Goal: Task Accomplishment & Management: Complete application form

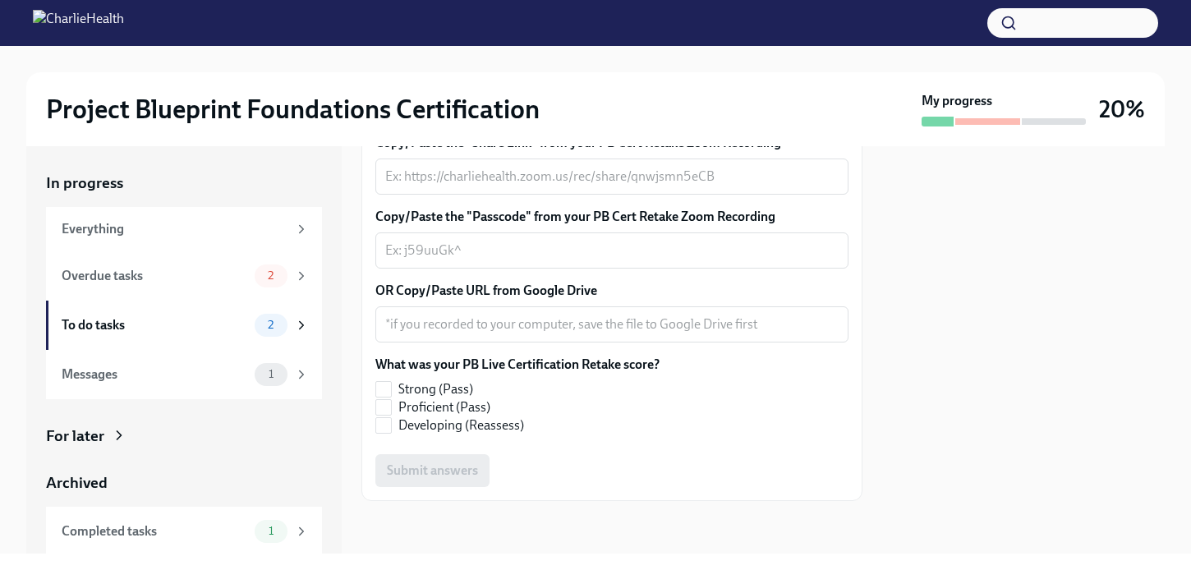
scroll to position [575, 0]
click at [390, 431] on input "Developing (Reassess)" at bounding box center [383, 425] width 15 height 15
checkbox input "true"
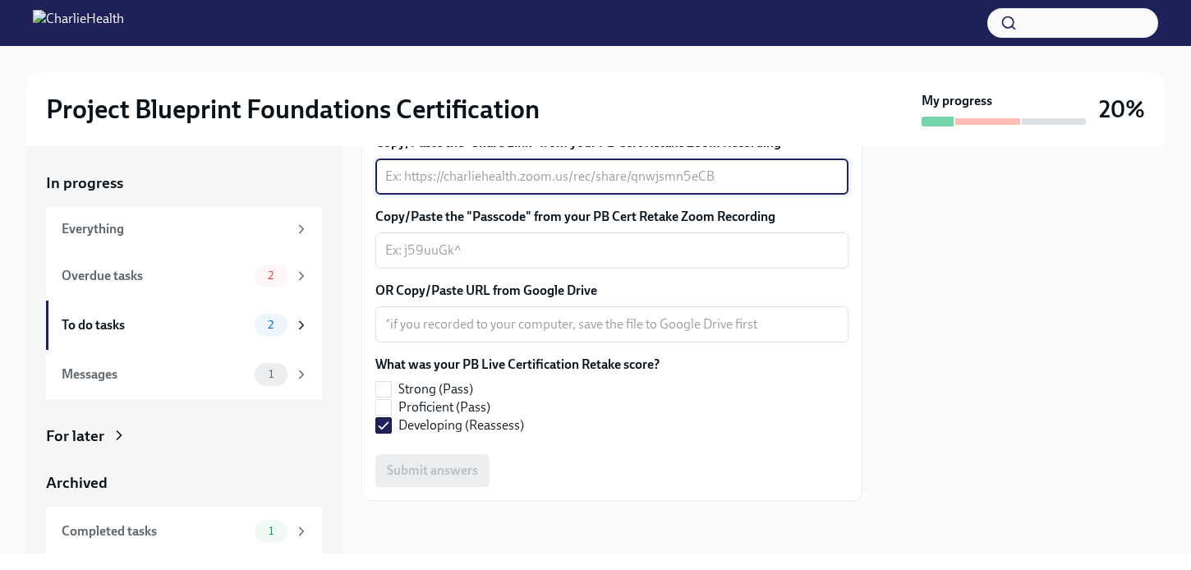
click at [462, 186] on textarea "Copy/Paste the "Share Link" from your PB Cert Retake Zoom Recording" at bounding box center [611, 177] width 453 height 20
click at [453, 186] on textarea "Copy/Paste the "Share Link" from your PB Cert Retake Zoom Recording" at bounding box center [611, 177] width 453 height 20
paste textarea "[URL][DOMAIN_NAME]"
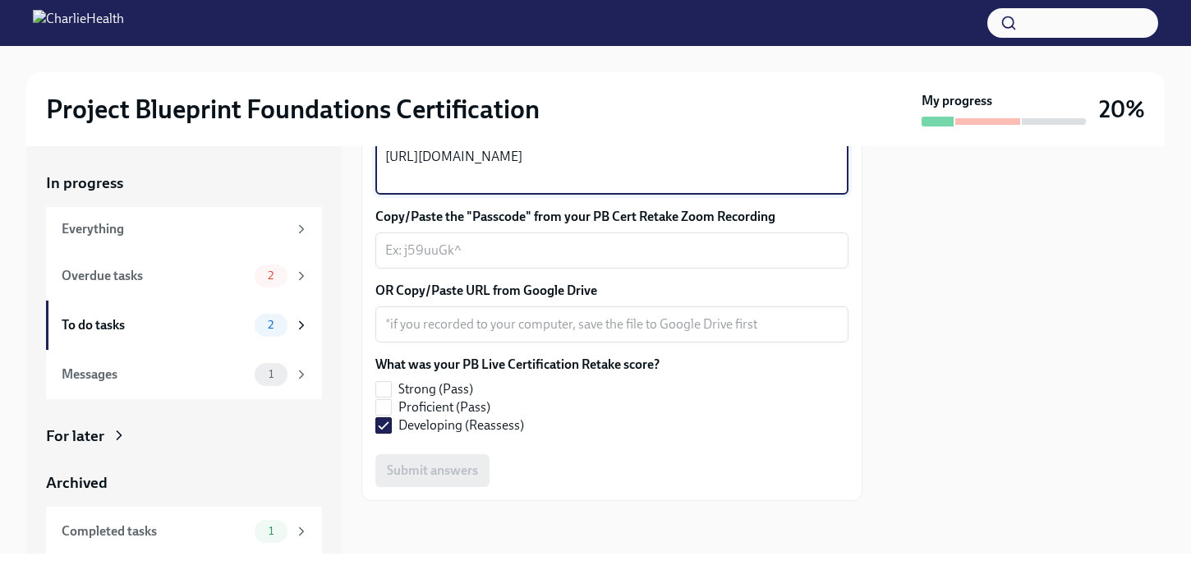
type textarea "[URL][DOMAIN_NAME]"
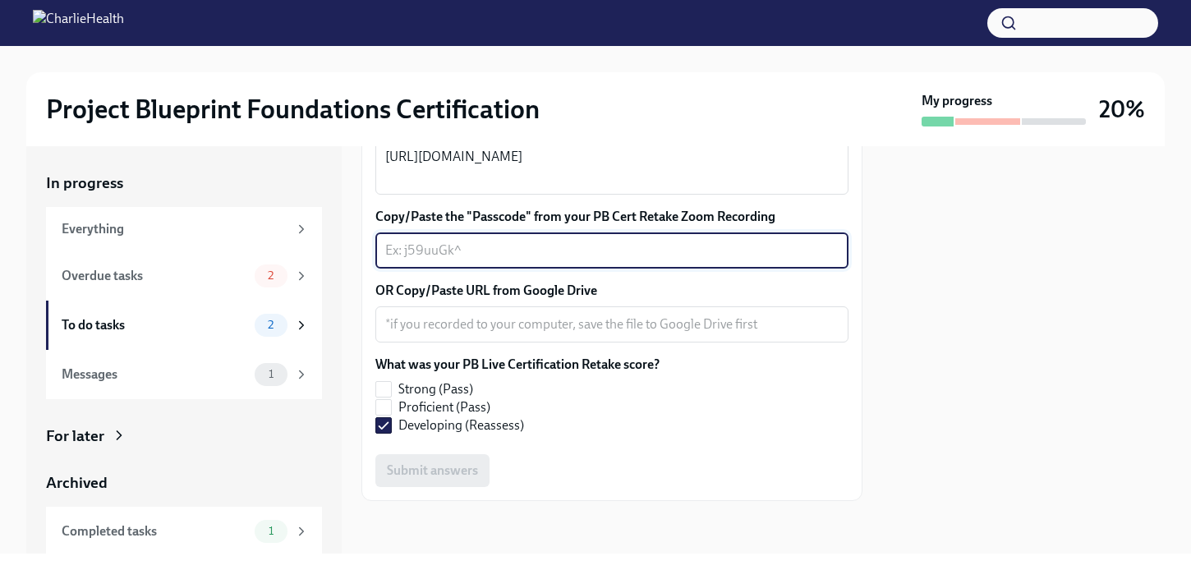
click at [437, 260] on textarea "Copy/Paste the "Passcode" from your PB Cert Retake Zoom Recording" at bounding box center [611, 251] width 453 height 20
paste textarea "W61Z+wV&"
type textarea "W61Z+wV&"
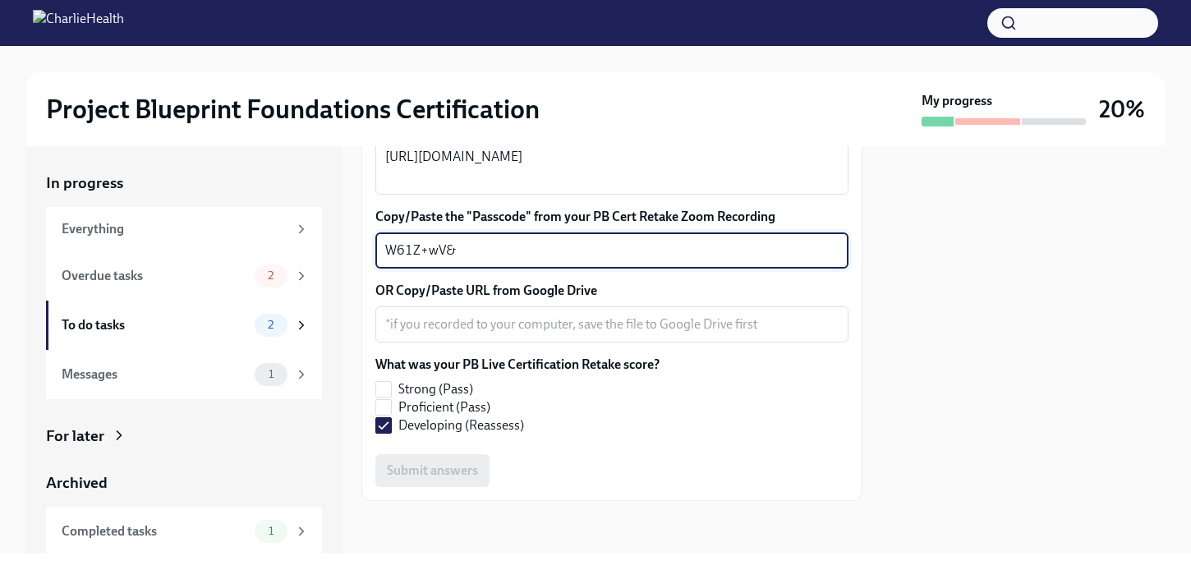
click at [573, 497] on div "Hi [PERSON_NAME]! Thank you for completing your Project Blueprint Live Certific…" at bounding box center [611, 143] width 501 height 715
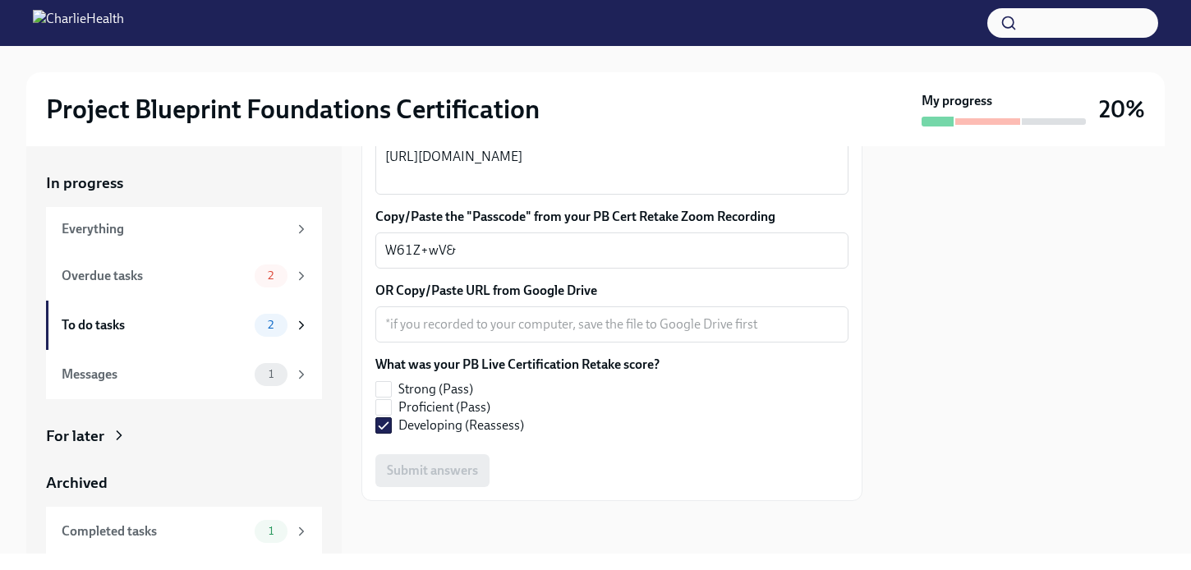
click at [418, 490] on div "Hi [PERSON_NAME]! Thank you for completing your Project Blueprint Live Certific…" at bounding box center [611, 143] width 501 height 715
click at [451, 473] on div "Submit answers" at bounding box center [611, 470] width 473 height 33
click at [514, 320] on textarea "OR Copy/Paste URL from Google Drive" at bounding box center [611, 325] width 453 height 20
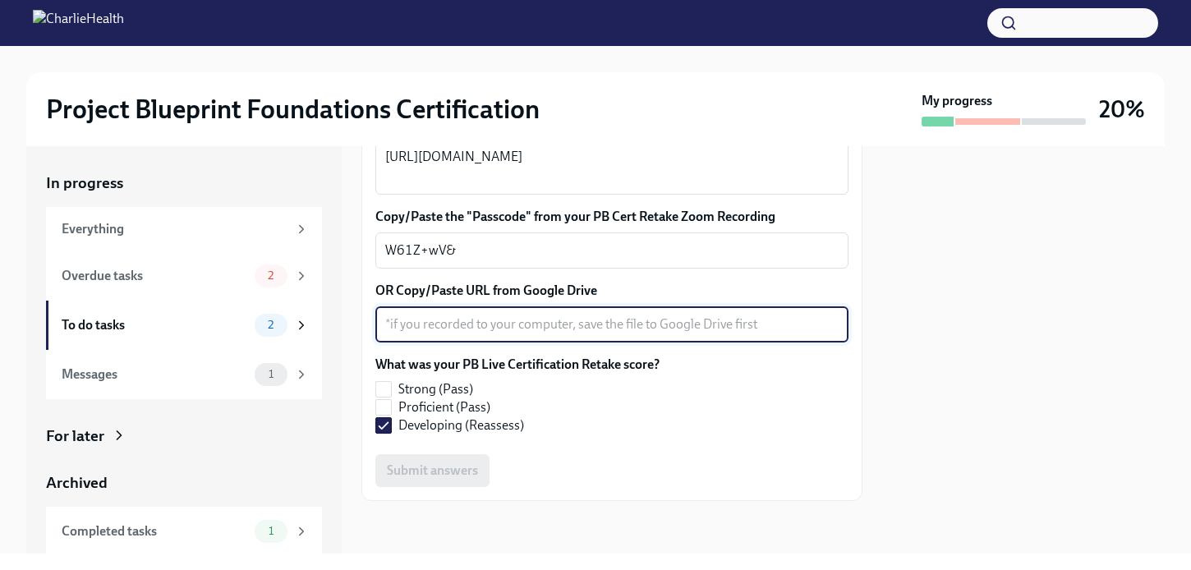
click at [514, 320] on textarea "OR Copy/Paste URL from Google Drive" at bounding box center [611, 325] width 453 height 20
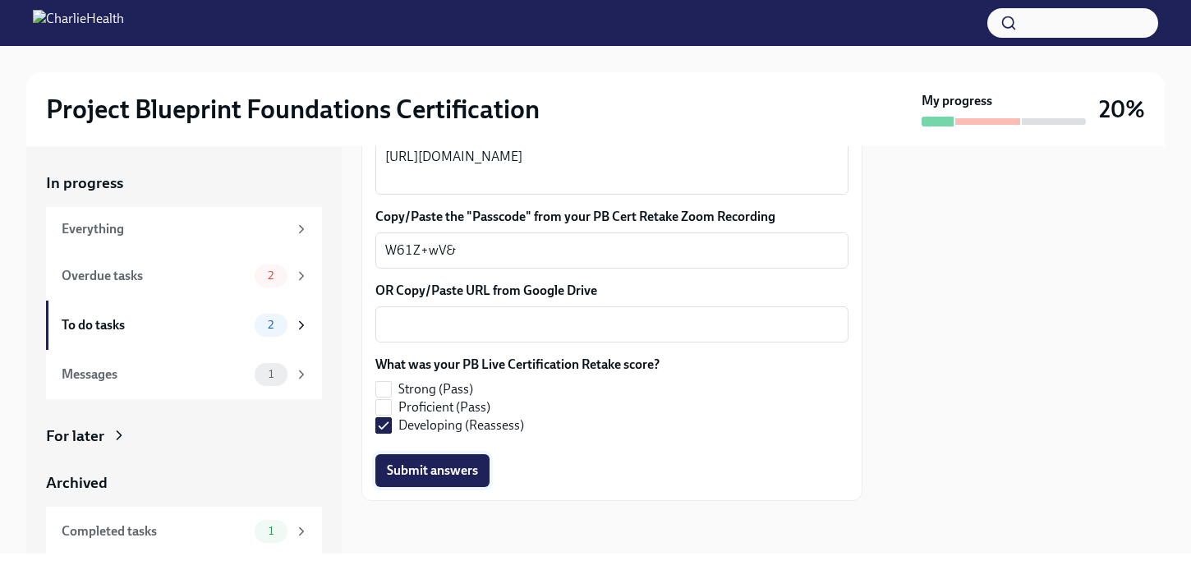
click at [458, 475] on span "Submit answers" at bounding box center [432, 470] width 91 height 16
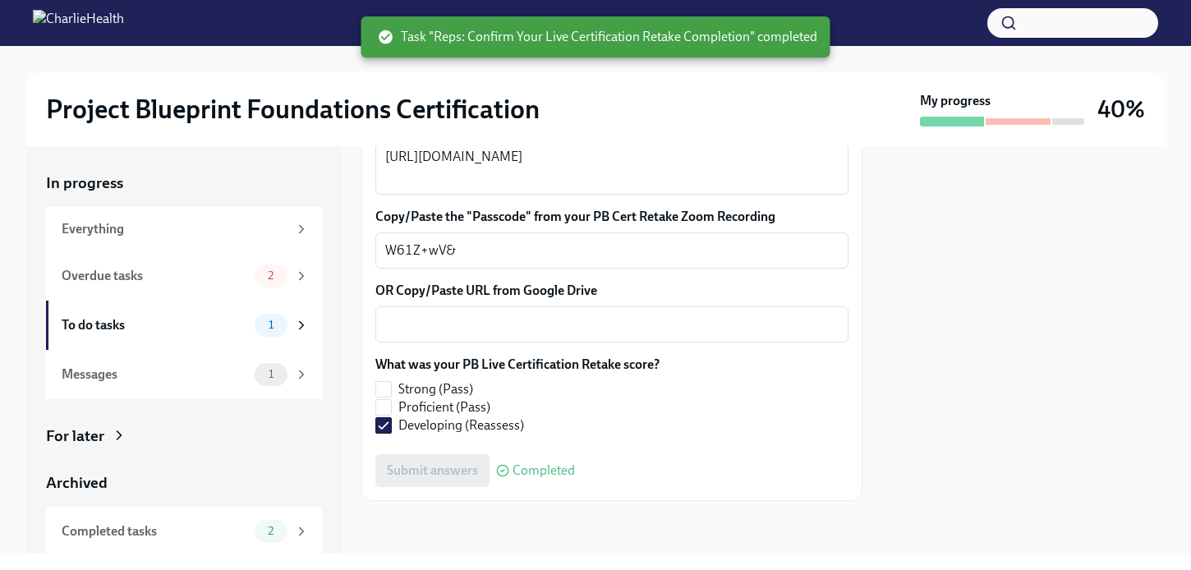
scroll to position [596, 0]
click at [231, 280] on div "Overdue tasks" at bounding box center [155, 276] width 186 height 18
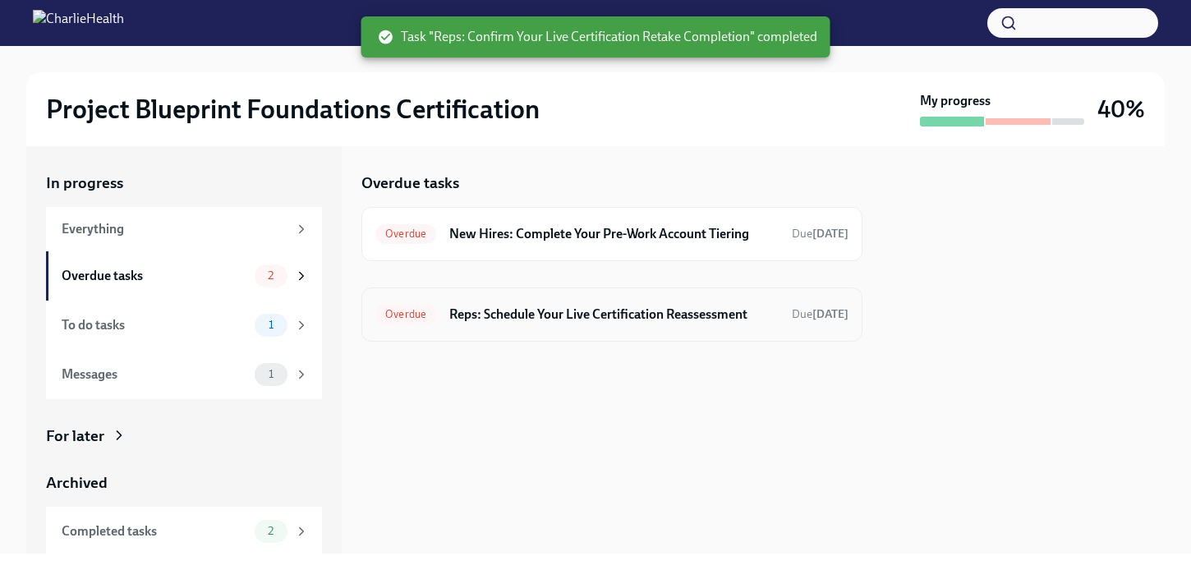
click at [572, 321] on h6 "Reps: Schedule Your Live Certification Reassessment" at bounding box center [613, 315] width 329 height 18
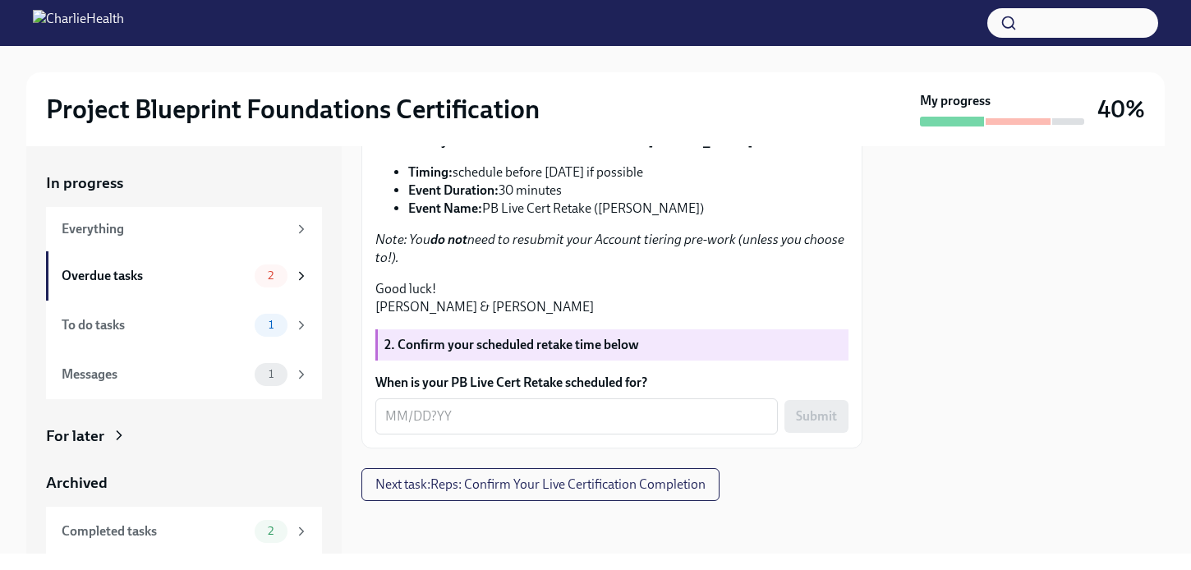
scroll to position [477, 0]
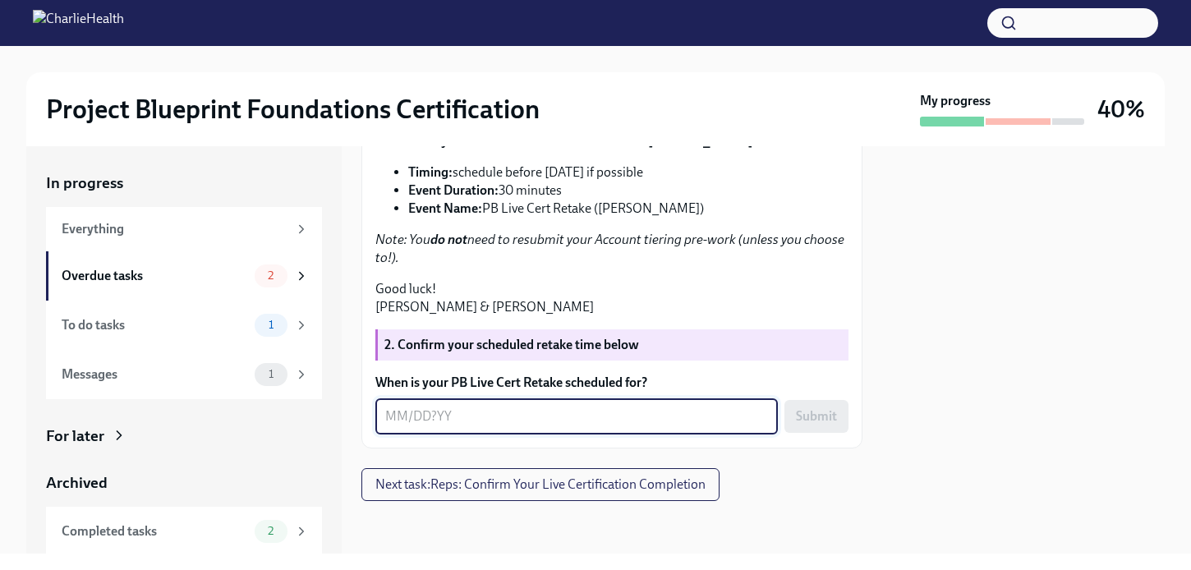
click at [517, 421] on textarea "When is your PB Live Cert Retake scheduled for?" at bounding box center [576, 417] width 383 height 20
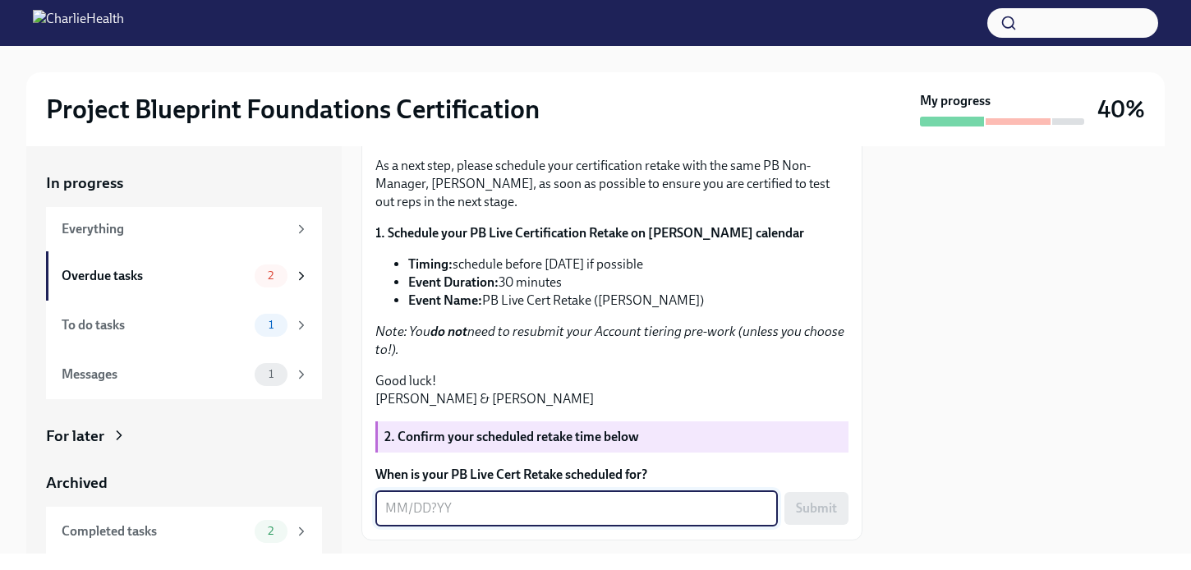
scroll to position [276, 0]
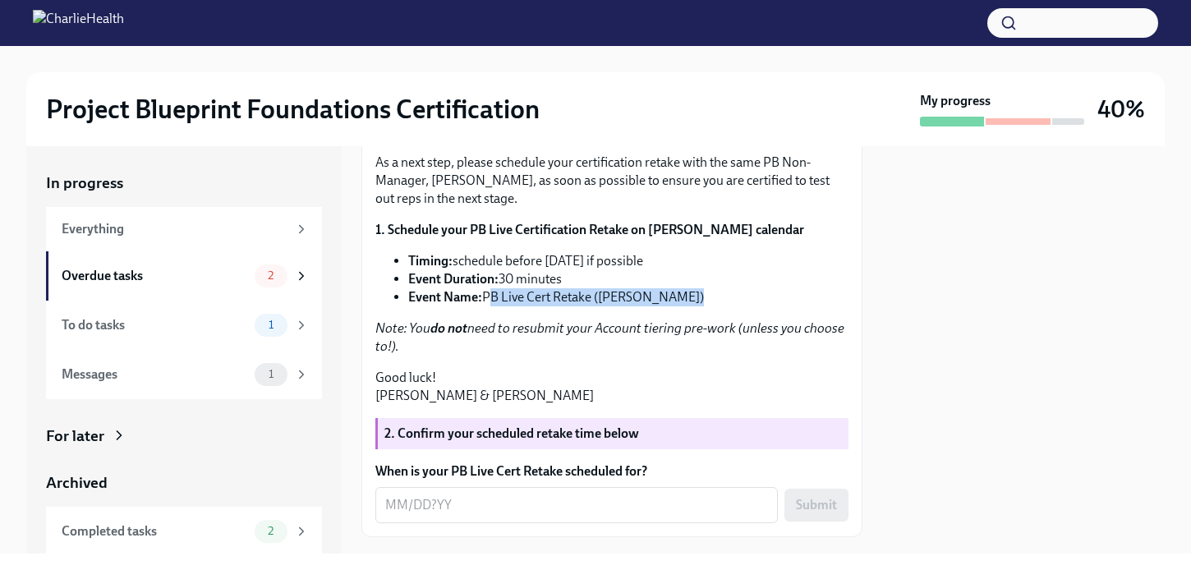
drag, startPoint x: 487, startPoint y: 409, endPoint x: 687, endPoint y: 430, distance: 200.7
click at [687, 405] on div "Hi [PERSON_NAME]! Thank you for your commitment to learning the Project Bluepri…" at bounding box center [611, 212] width 473 height 386
copy div "PB Live Cert Retake ([PERSON_NAME])"
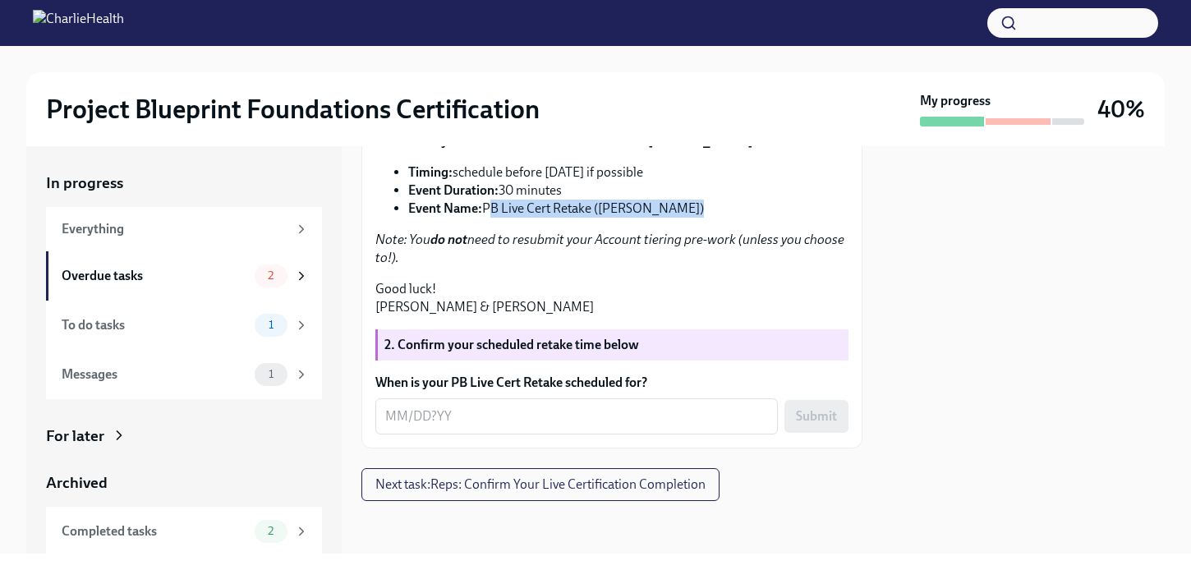
scroll to position [480, 0]
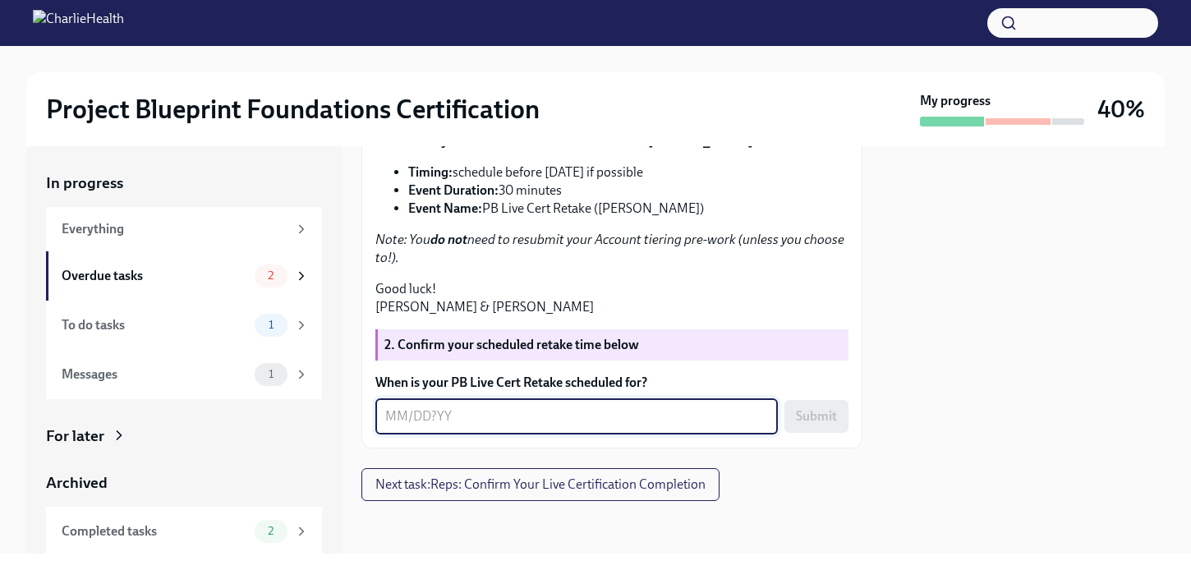
click at [448, 416] on textarea "When is your PB Live Cert Retake scheduled for?" at bounding box center [576, 417] width 383 height 20
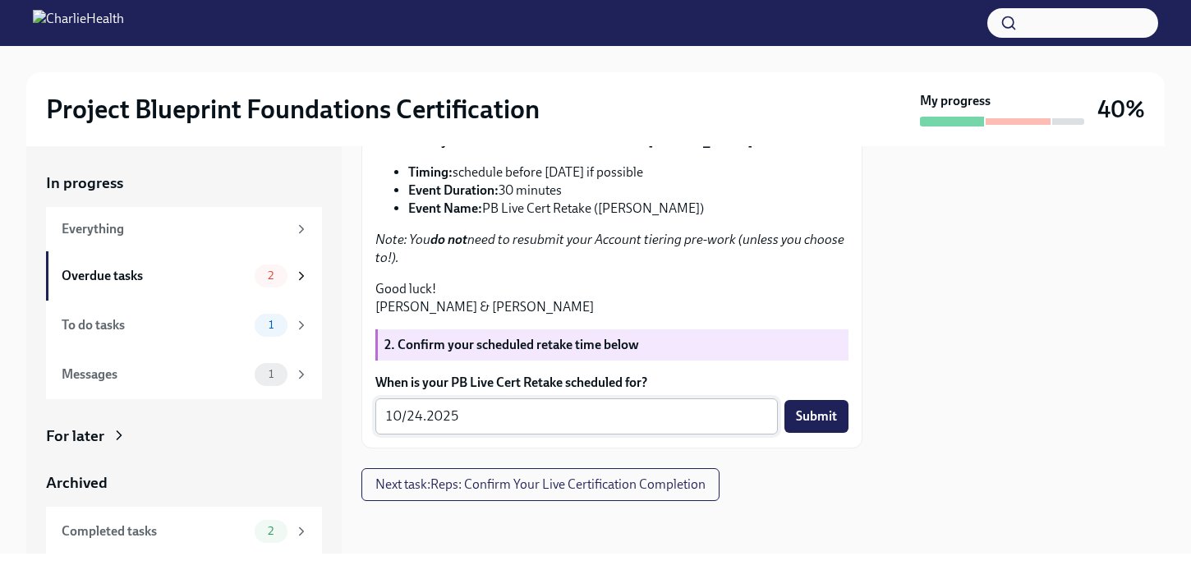
drag, startPoint x: 833, startPoint y: 416, endPoint x: 427, endPoint y: 424, distance: 405.8
click at [427, 424] on div "10/24.2025 x ​ Submit" at bounding box center [611, 416] width 473 height 36
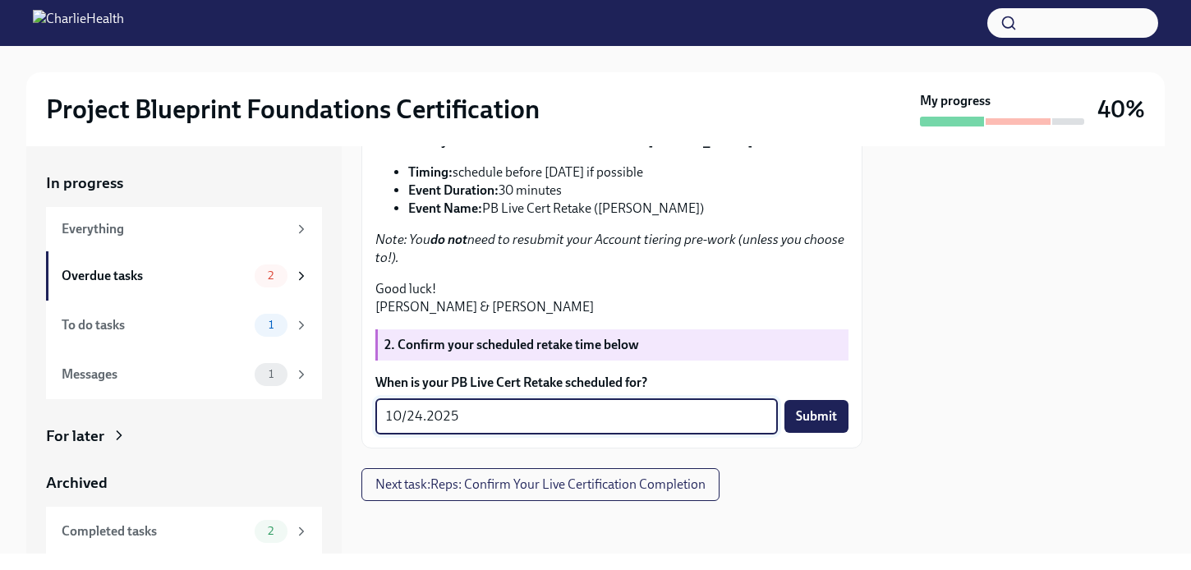
click at [427, 424] on textarea "10/24.2025" at bounding box center [576, 417] width 383 height 20
type textarea "[DATE]"
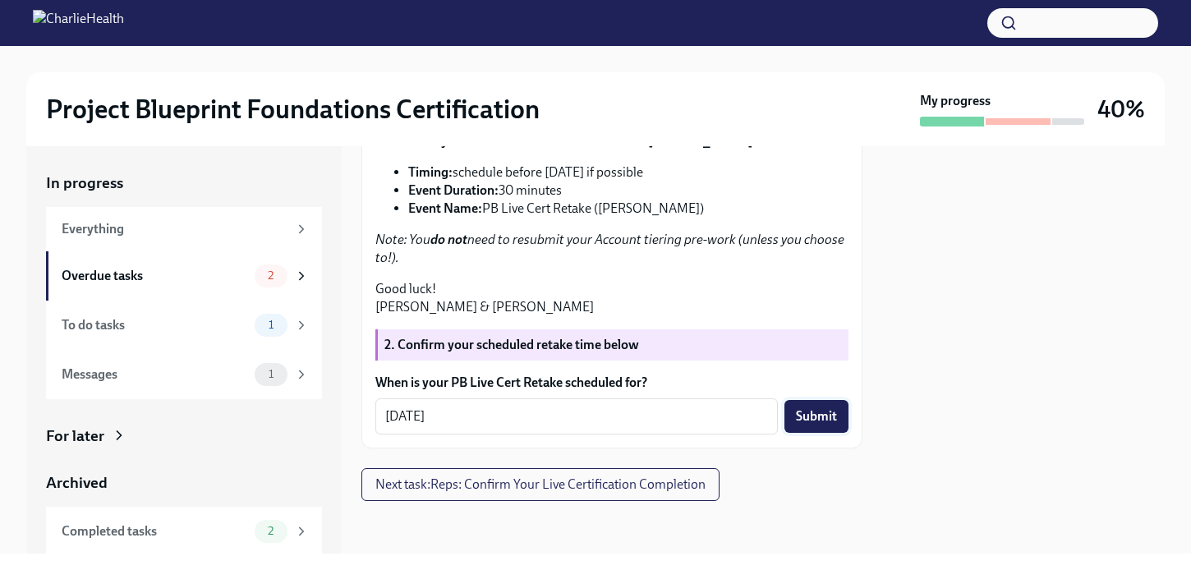
click at [813, 416] on span "Submit" at bounding box center [816, 416] width 41 height 16
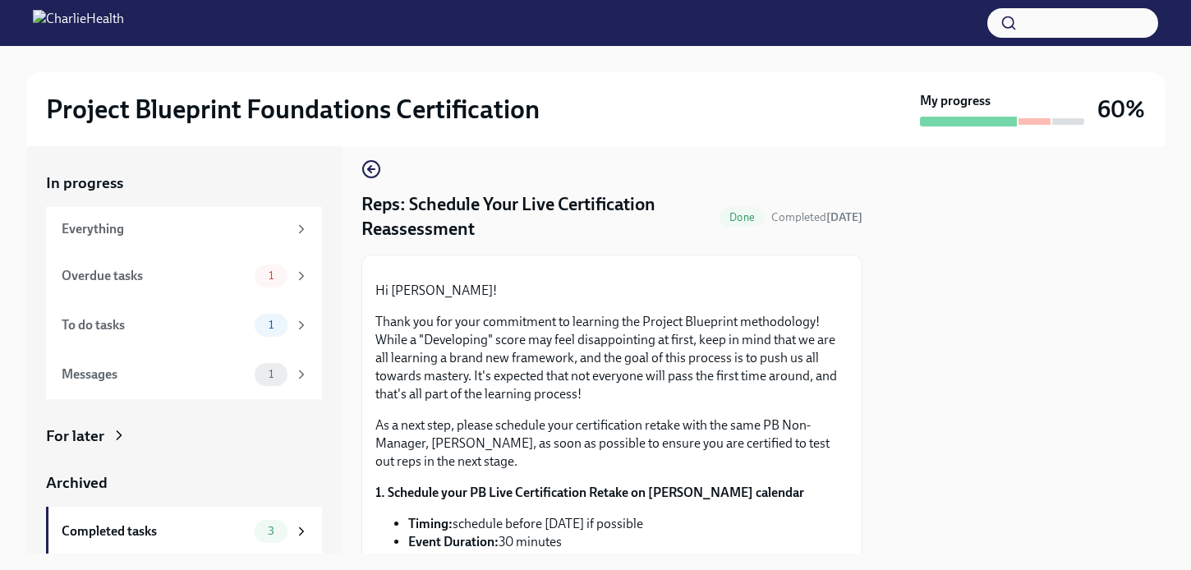
scroll to position [11, 0]
click at [248, 280] on div "Overdue tasks 1" at bounding box center [185, 275] width 247 height 23
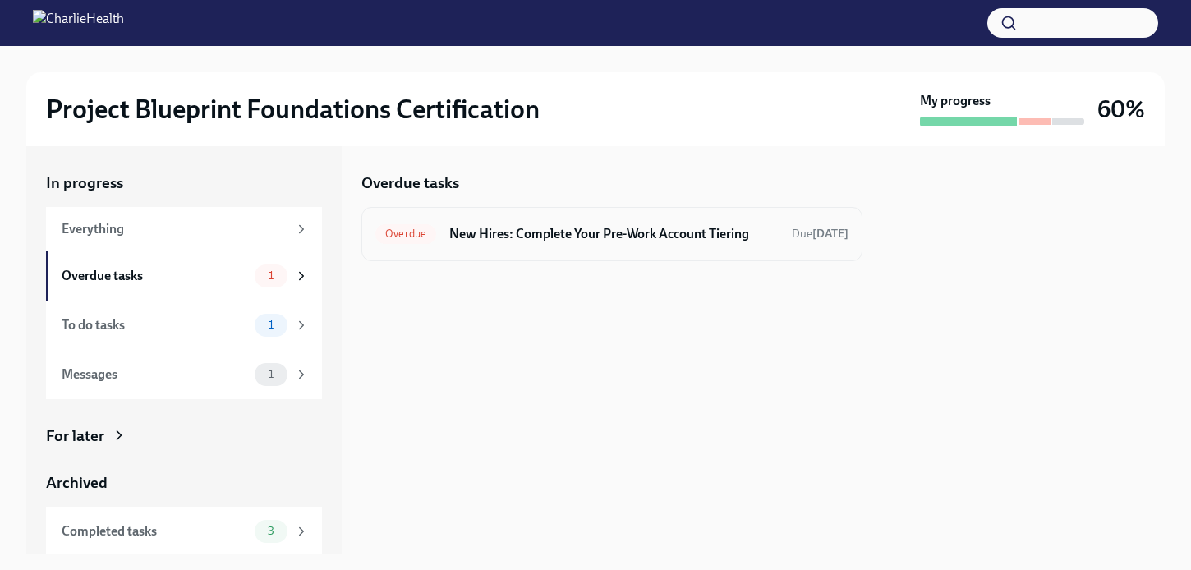
click at [537, 244] on div "Overdue New Hires: Complete Your Pre-Work Account Tiering Due [DATE]" at bounding box center [611, 234] width 473 height 26
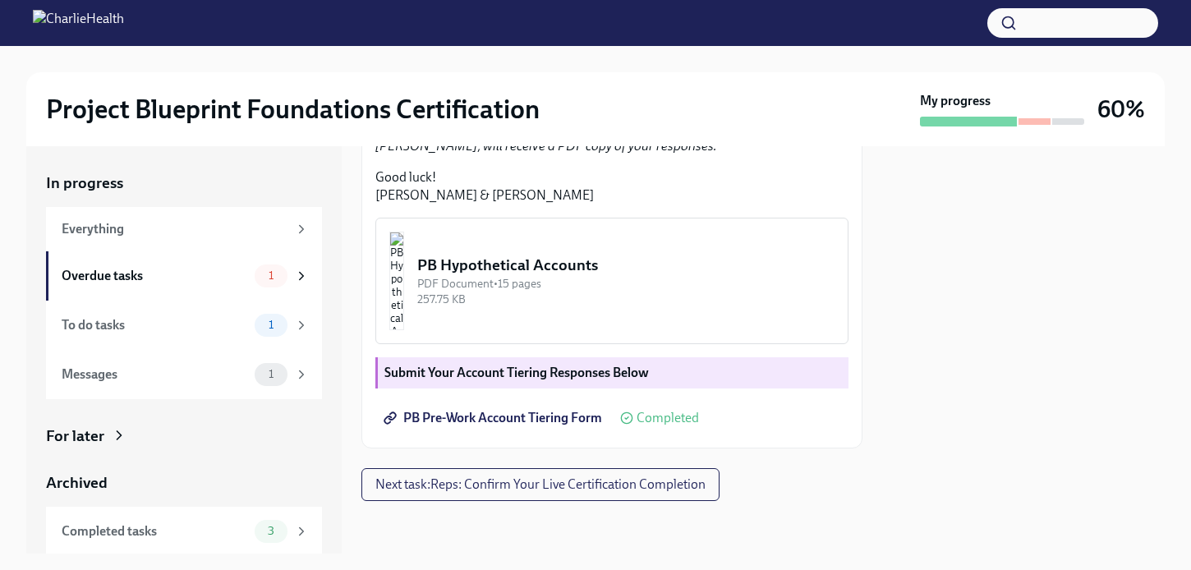
scroll to position [542, 0]
